Goal: Transaction & Acquisition: Purchase product/service

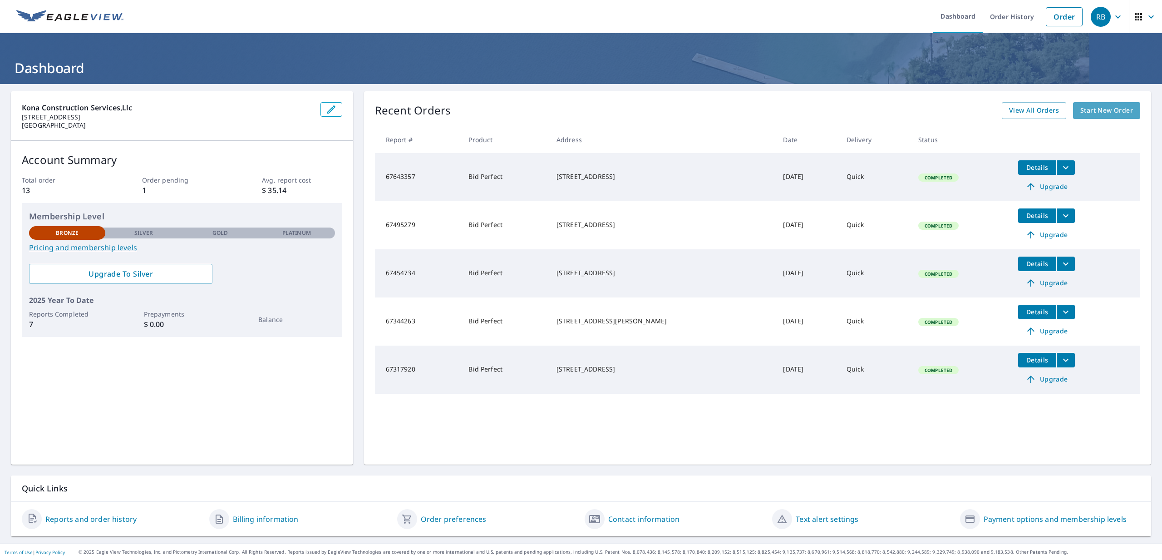
click at [1110, 118] on link "Start New Order" at bounding box center [1106, 110] width 67 height 17
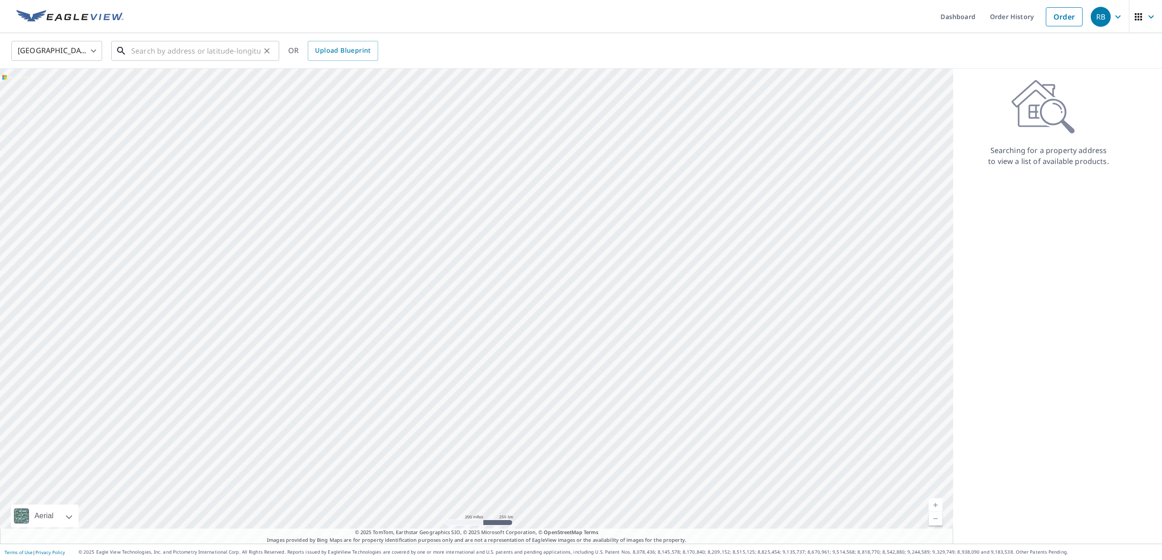
click at [190, 58] on input "text" at bounding box center [195, 50] width 129 height 25
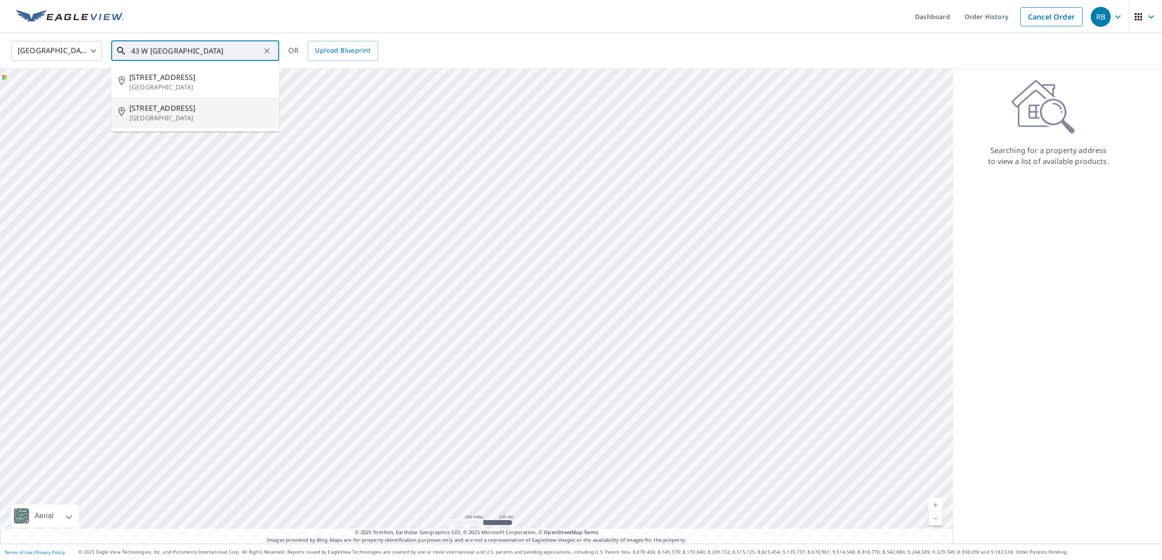
click at [181, 112] on span "[STREET_ADDRESS]" at bounding box center [200, 108] width 143 height 11
type input "[STREET_ADDRESS]"
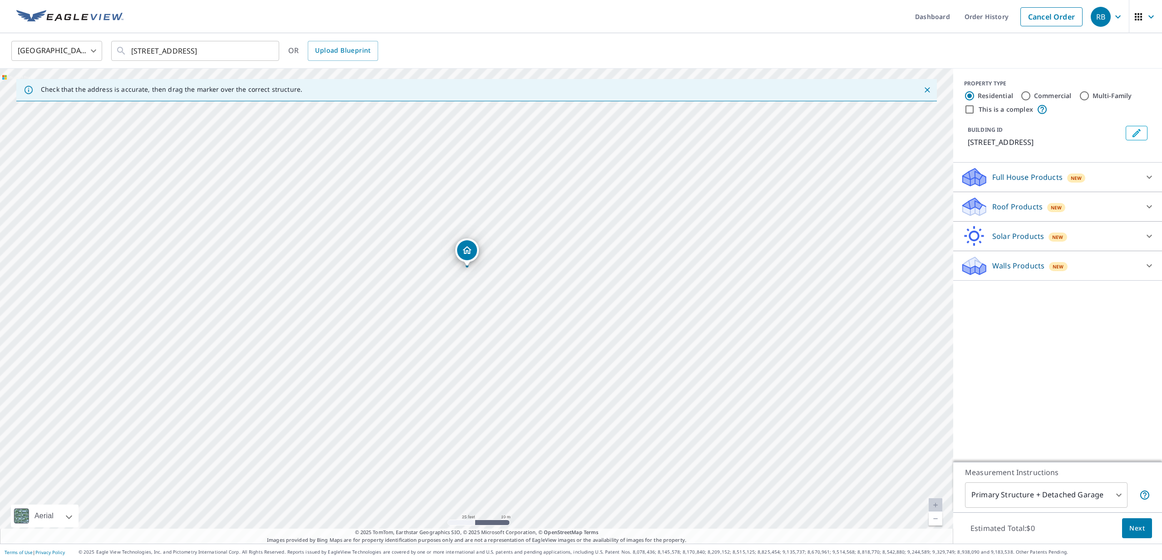
click at [1099, 272] on div "Walls Products New" at bounding box center [1050, 265] width 178 height 21
click at [1012, 182] on p "Full House Products" at bounding box center [1027, 177] width 70 height 11
click at [1011, 202] on div "Full House Products New Full House™ $105 Roof Products New Premium $32.75 - $87…" at bounding box center [1057, 247] width 209 height 169
click at [1010, 212] on p "Roof Products" at bounding box center [1017, 206] width 50 height 11
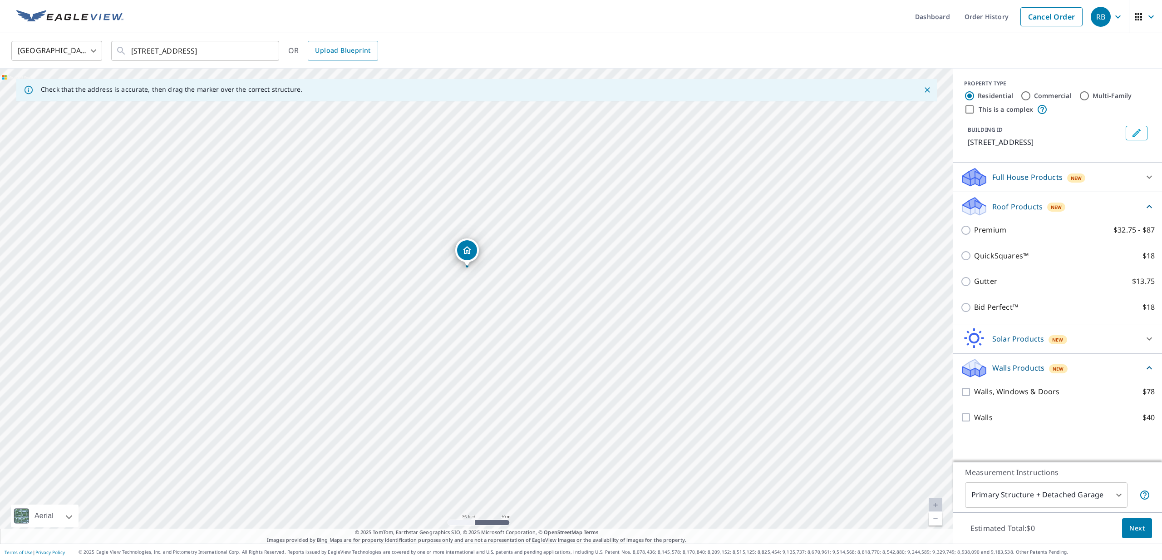
click at [1010, 212] on p "Roof Products" at bounding box center [1017, 206] width 50 height 11
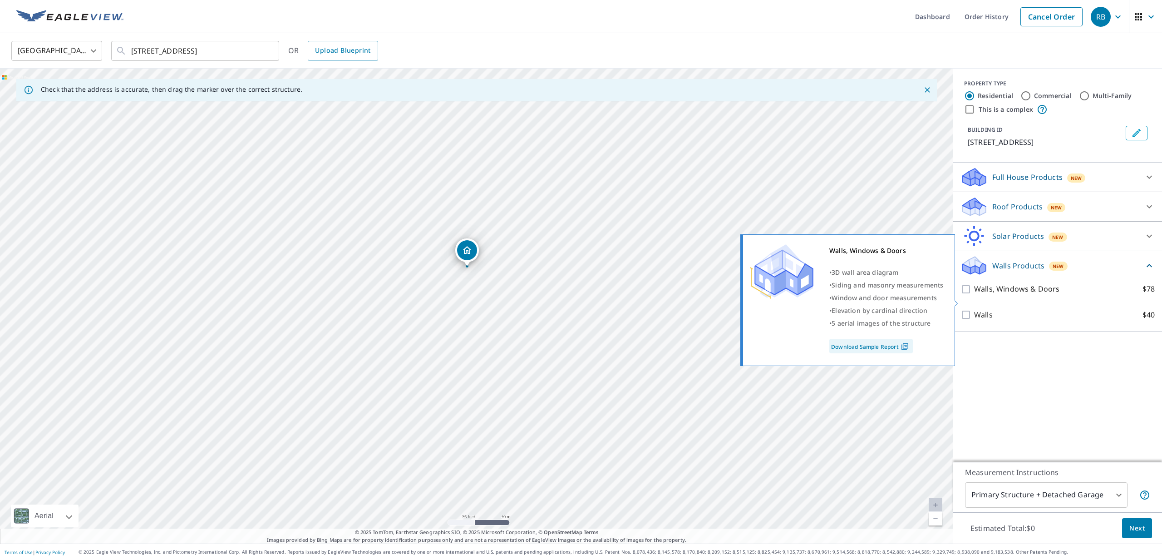
click at [967, 295] on input "Walls, Windows & Doors $78" at bounding box center [968, 289] width 14 height 11
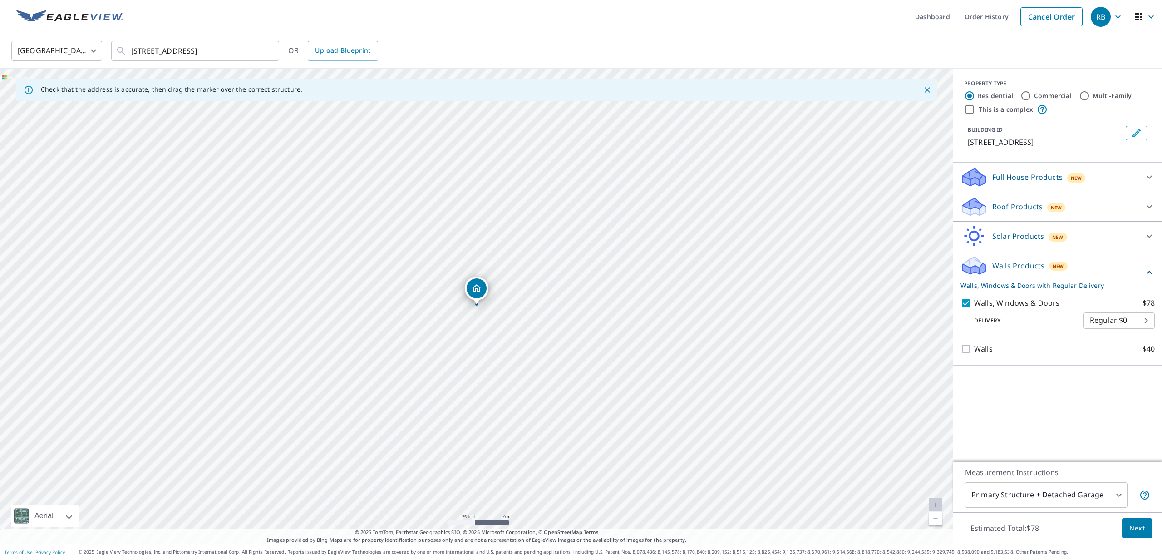
click at [1098, 335] on body "RB RB Dashboard Order History Cancel Order RB [GEOGRAPHIC_DATA] [GEOGRAPHIC_DAT…" at bounding box center [581, 280] width 1162 height 560
click at [1068, 354] on div at bounding box center [581, 280] width 1162 height 560
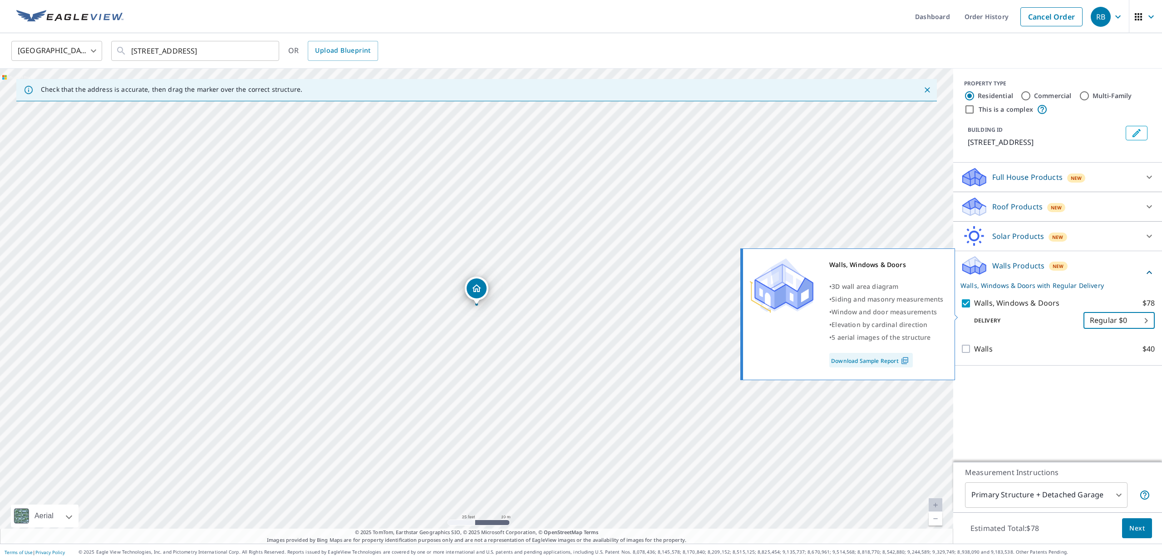
click at [965, 309] on input "Walls, Windows & Doors $78" at bounding box center [968, 303] width 14 height 11
checkbox input "false"
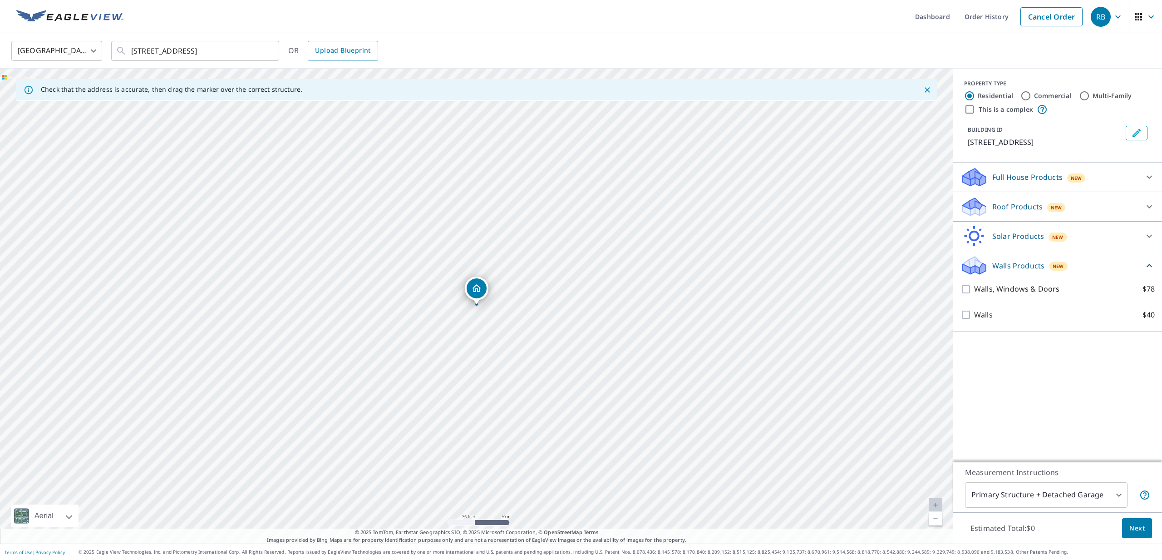
click at [1088, 490] on body "RB RB Dashboard Order History Cancel Order RB [GEOGRAPHIC_DATA] [GEOGRAPHIC_DAT…" at bounding box center [581, 280] width 1162 height 560
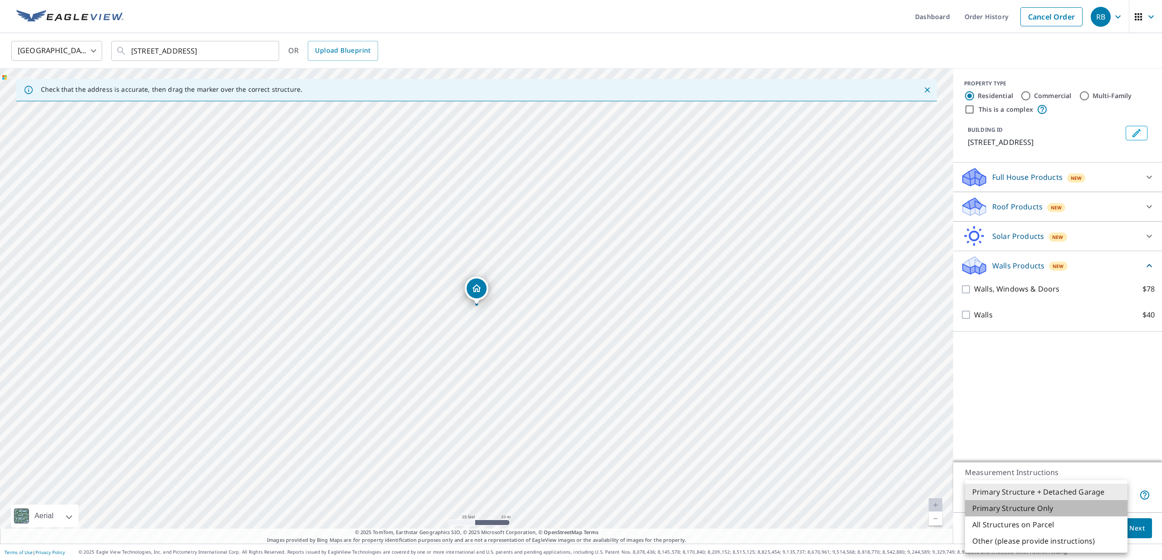
click at [1075, 506] on li "Primary Structure Only" at bounding box center [1046, 508] width 163 height 16
type input "2"
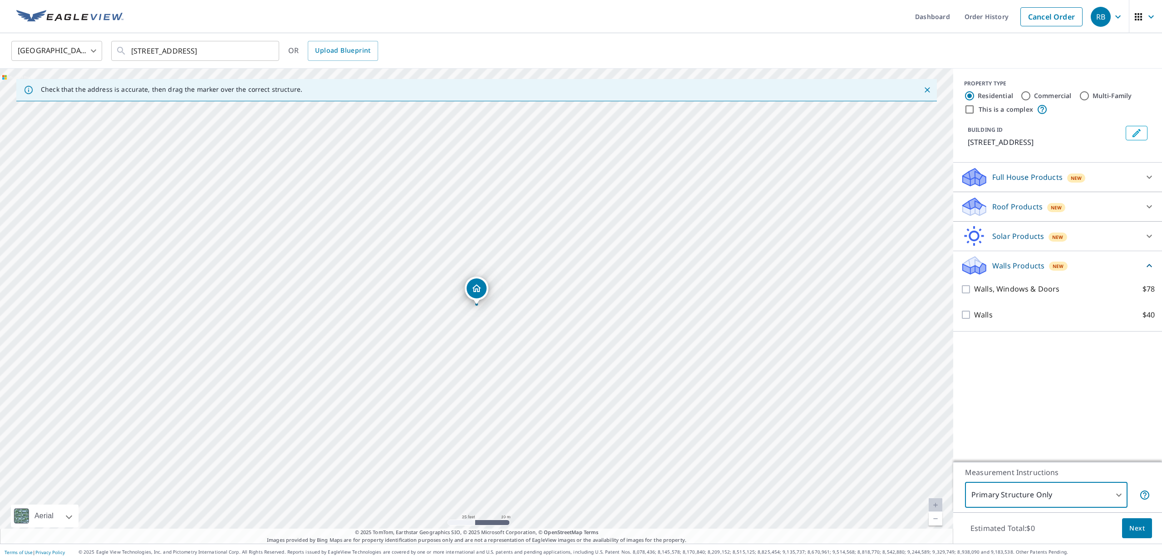
click at [1075, 392] on div "PROPERTY TYPE Residential Commercial Multi-Family This is a complex BUILDING ID…" at bounding box center [1057, 265] width 209 height 393
click at [1028, 97] on input "Commercial" at bounding box center [1026, 95] width 11 height 11
radio input "true"
type input "4"
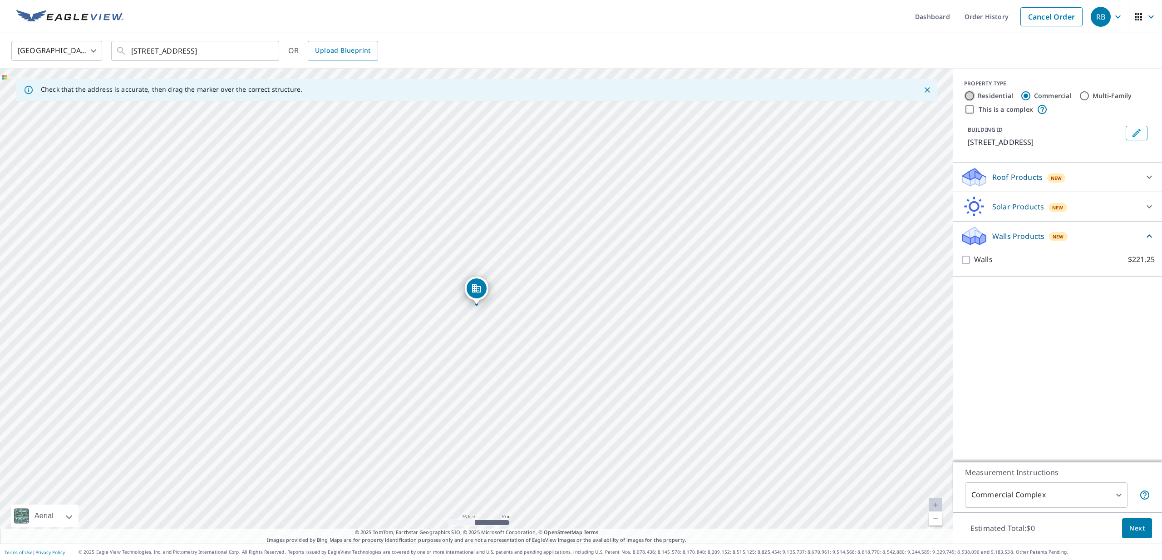
click at [971, 96] on input "Residential" at bounding box center [969, 95] width 11 height 11
radio input "true"
type input "1"
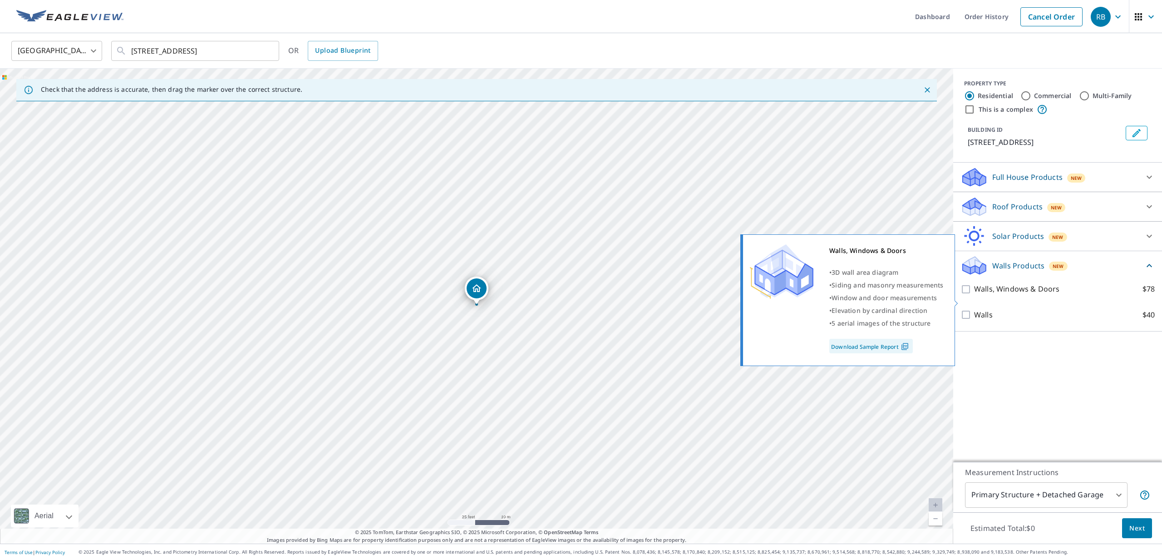
click at [973, 295] on input "Walls, Windows & Doors $78" at bounding box center [968, 289] width 14 height 11
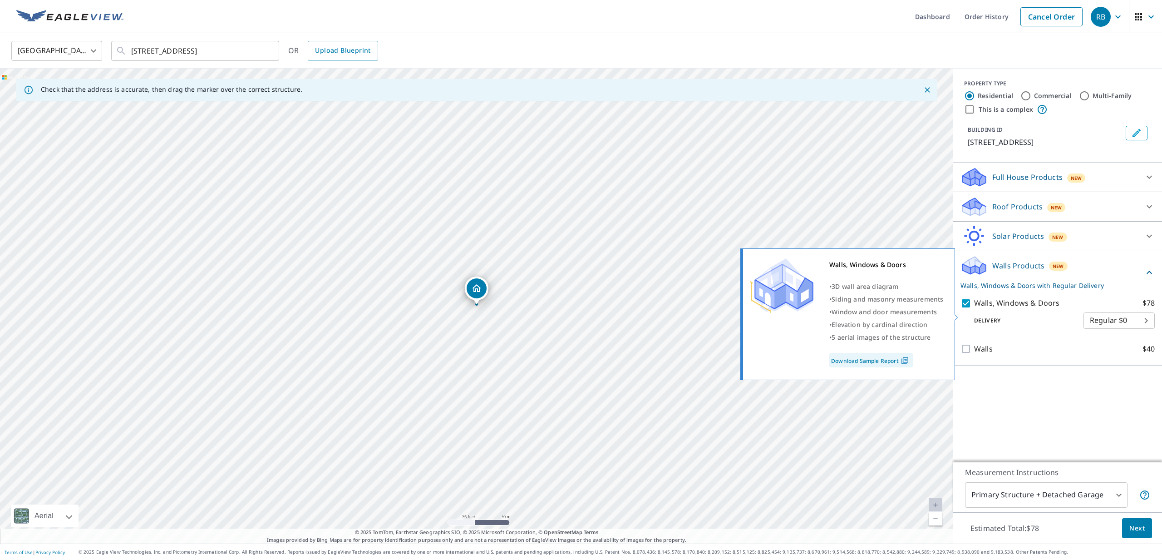
click at [968, 309] on input "Walls, Windows & Doors $78" at bounding box center [968, 303] width 14 height 11
checkbox input "false"
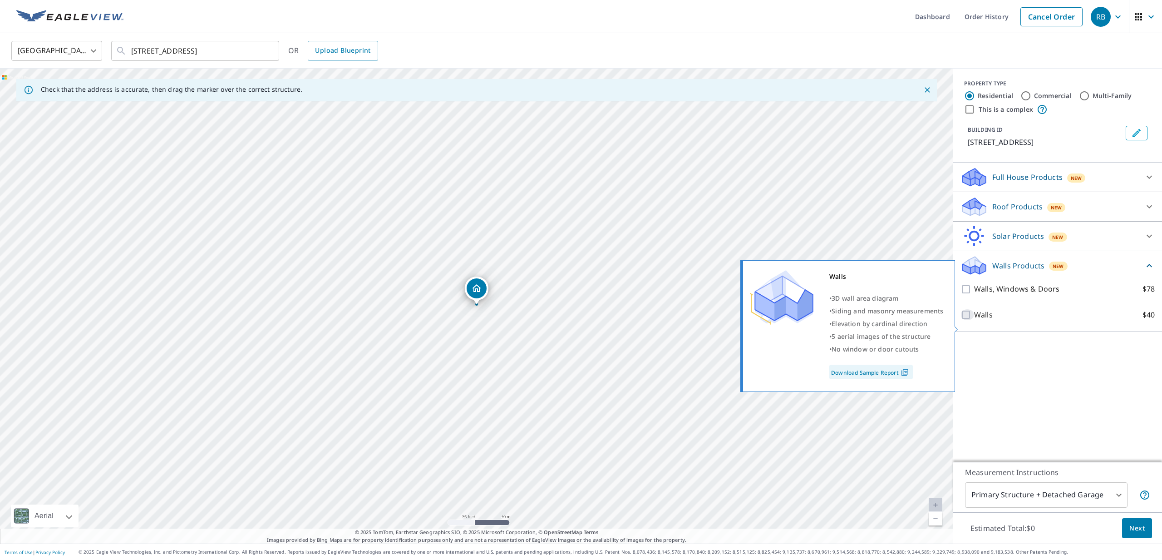
click at [966, 320] on input "Walls $40" at bounding box center [968, 314] width 14 height 11
checkbox input "true"
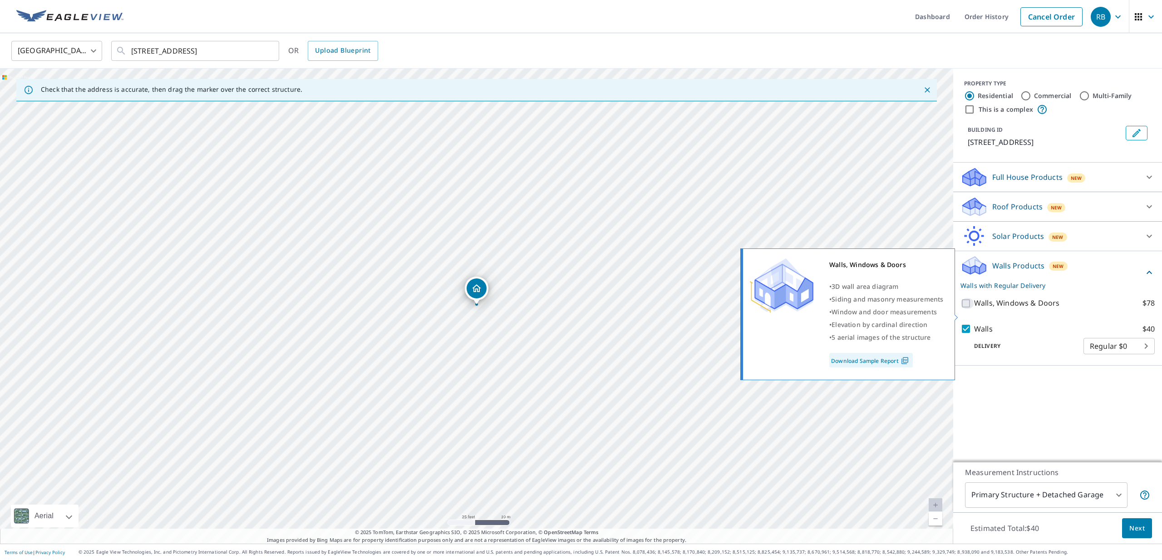
click at [968, 309] on input "Walls, Windows & Doors $78" at bounding box center [968, 303] width 14 height 11
checkbox input "true"
checkbox input "false"
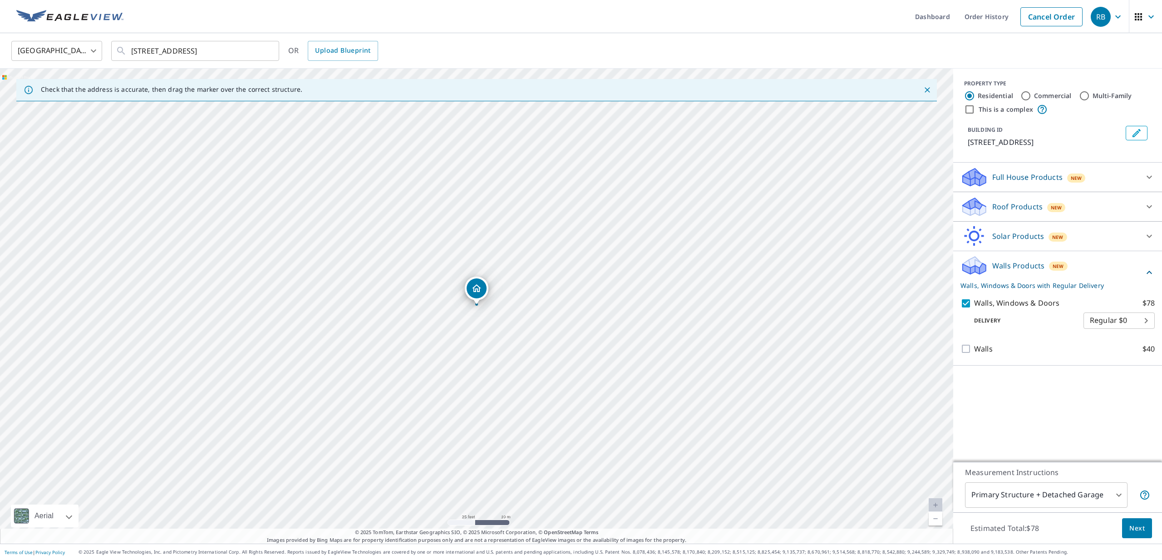
click at [1143, 526] on span "Next" at bounding box center [1136, 528] width 15 height 11
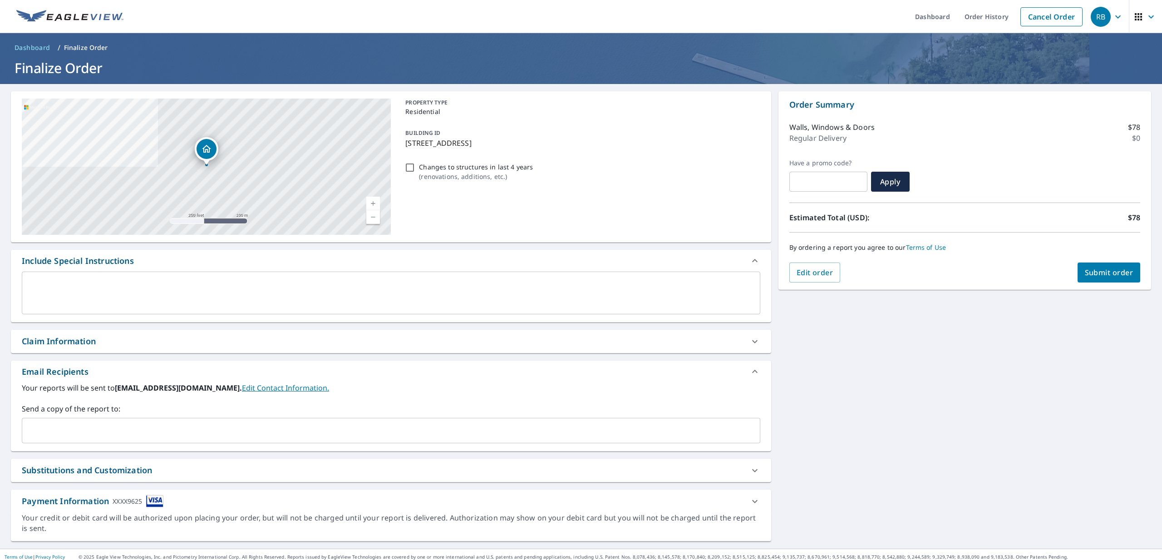
click at [1085, 272] on span "Submit order" at bounding box center [1109, 272] width 49 height 10
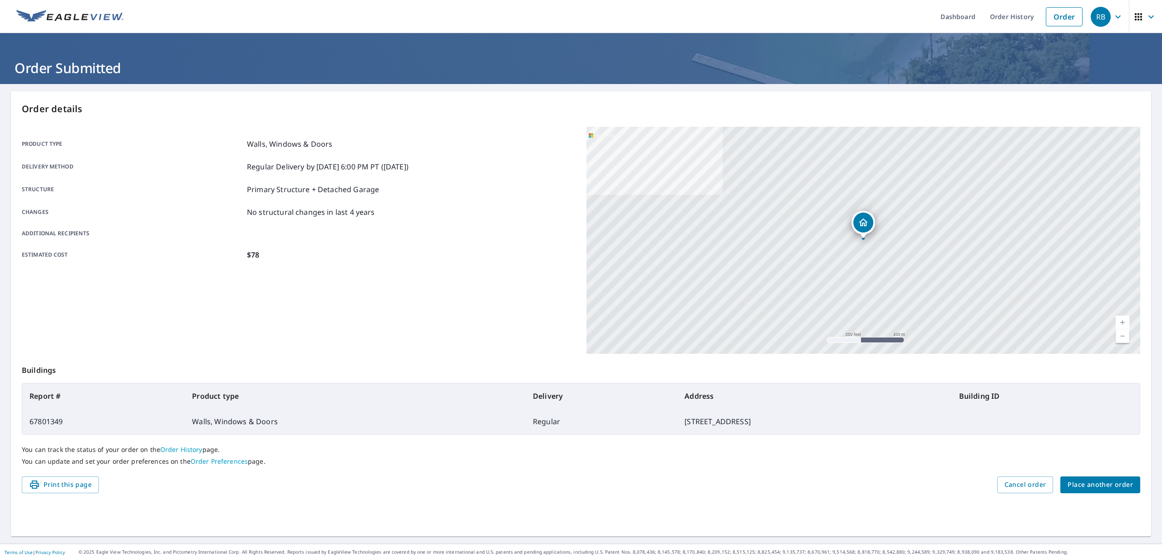
click at [814, 368] on p "Buildings" at bounding box center [581, 368] width 1119 height 29
click at [1049, 470] on div "You can track the status of your order on the Order History page. You can updat…" at bounding box center [581, 455] width 1119 height 42
